Goal: Communication & Community: Participate in discussion

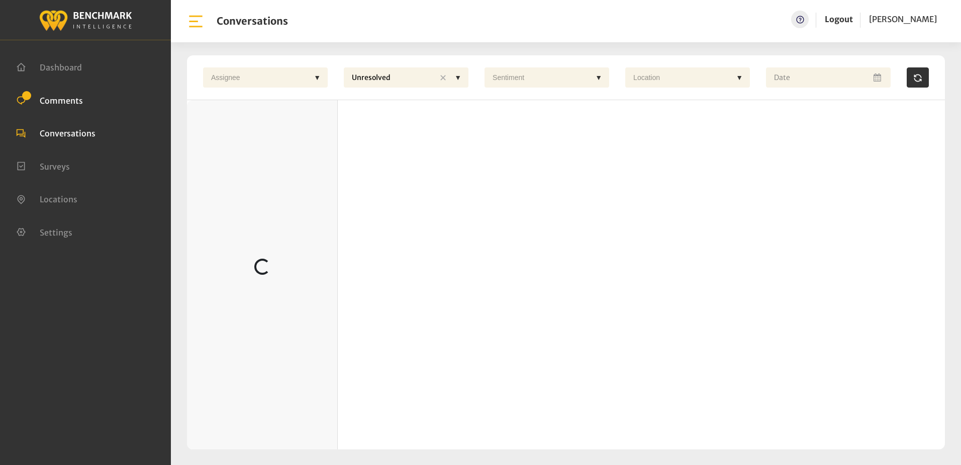
click at [71, 99] on span "Comments" at bounding box center [61, 100] width 43 height 10
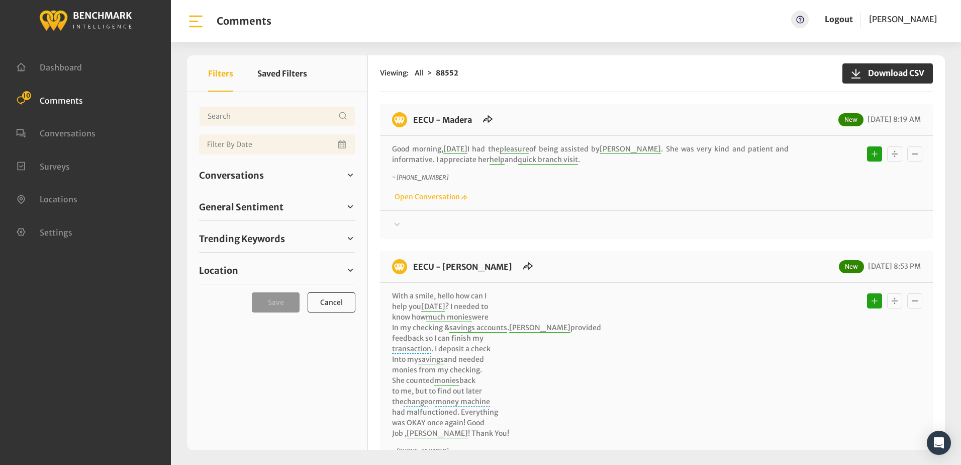
click at [59, 100] on span "Comments" at bounding box center [61, 100] width 43 height 10
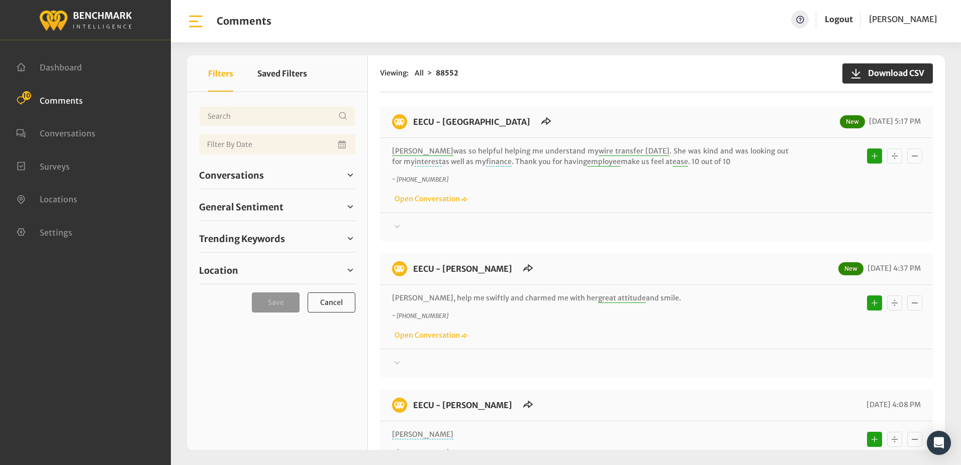
scroll to position [1257, 0]
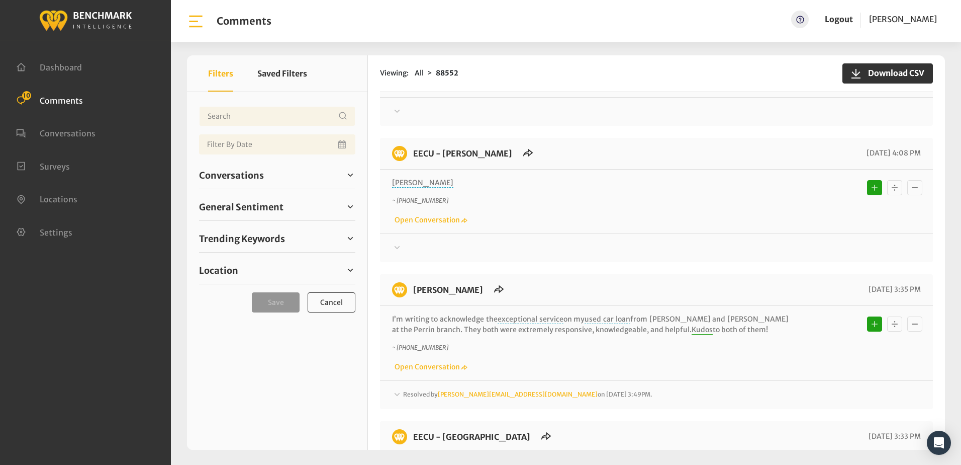
click at [399, 245] on icon at bounding box center [398, 246] width 6 height 3
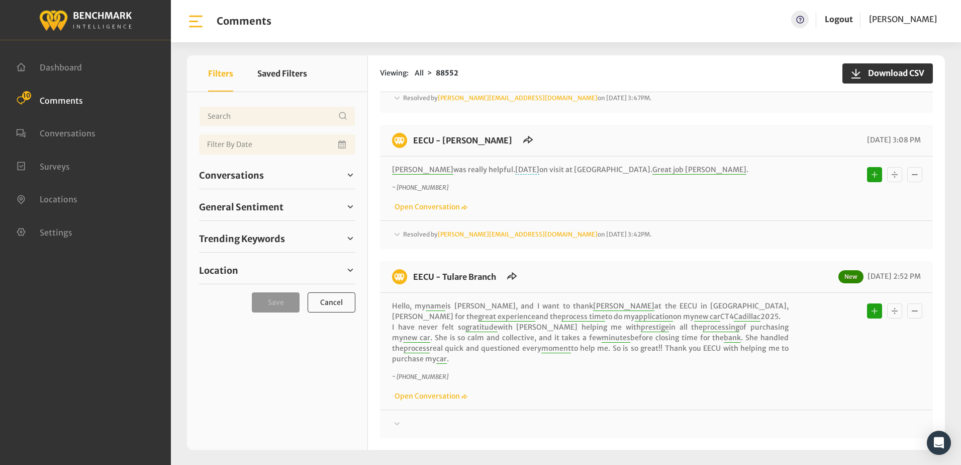
scroll to position [2363, 0]
